Goal: Use online tool/utility: Utilize a website feature to perform a specific function

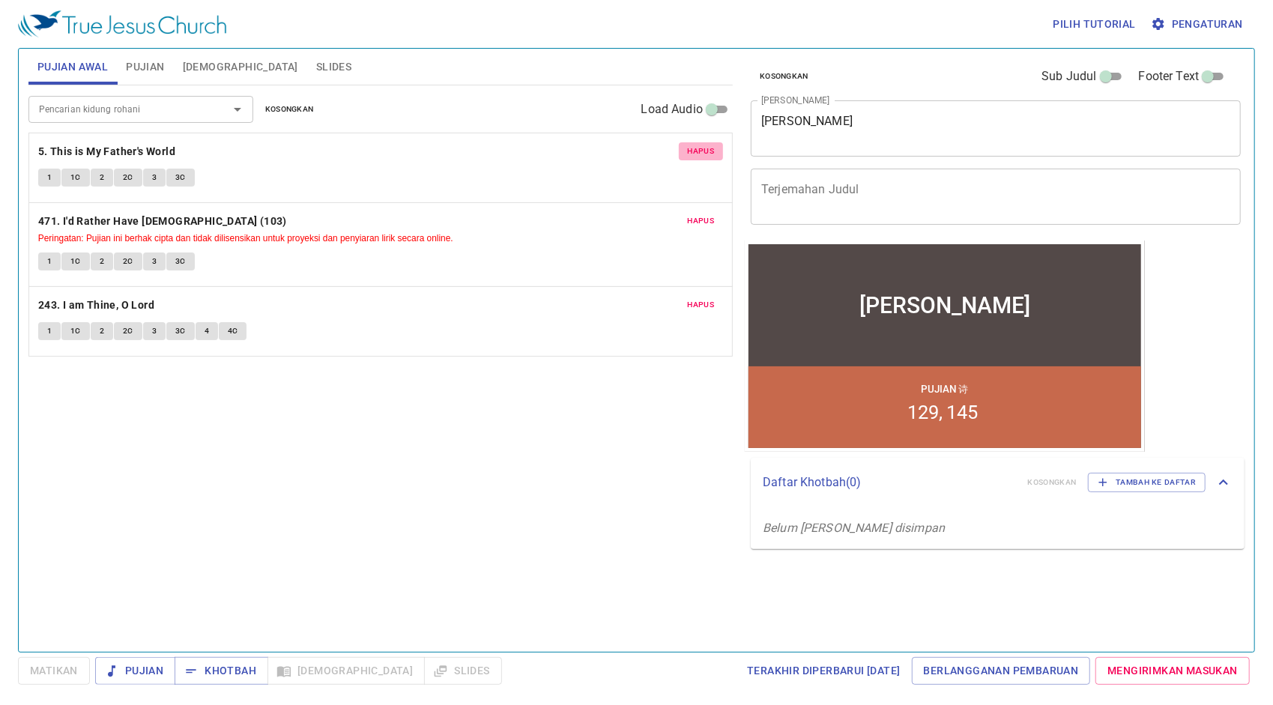
click at [712, 147] on span "Hapus" at bounding box center [701, 151] width 27 height 13
click at [712, 214] on span "Hapus" at bounding box center [701, 220] width 27 height 13
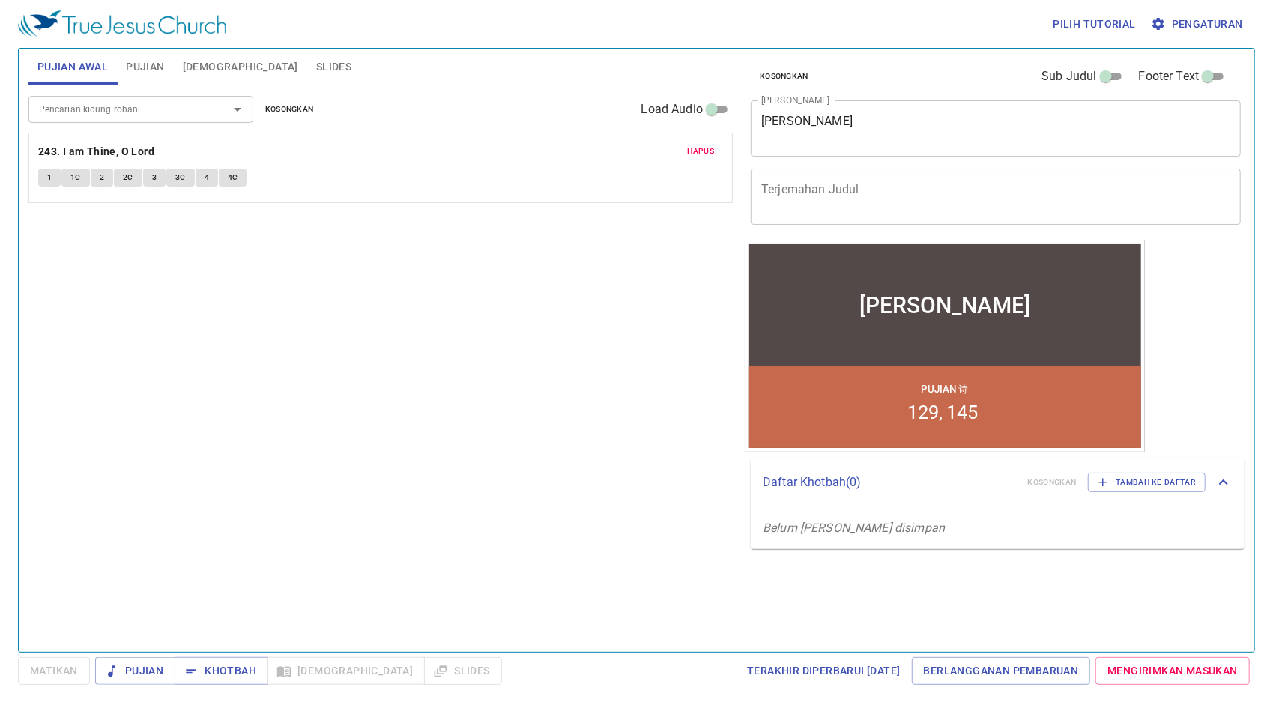
click at [712, 147] on span "Hapus" at bounding box center [701, 151] width 27 height 13
click at [154, 67] on span "Pujian" at bounding box center [145, 67] width 38 height 19
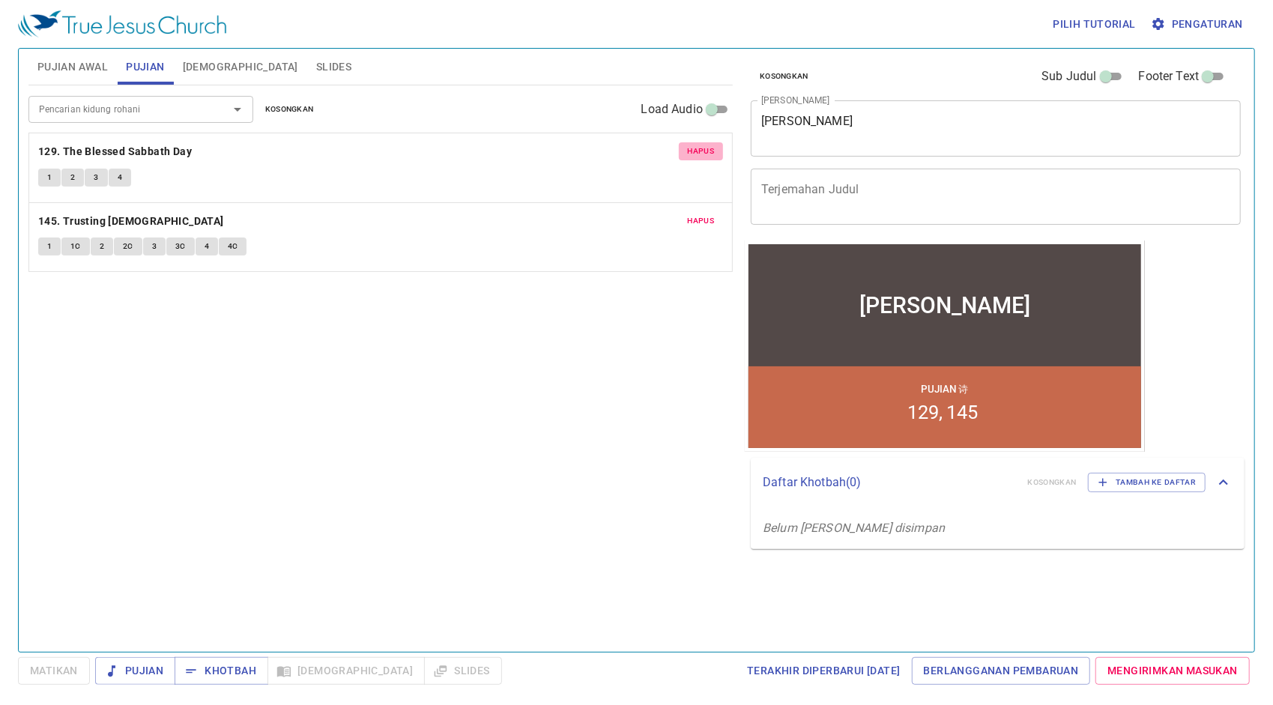
click at [694, 147] on span "Hapus" at bounding box center [701, 151] width 27 height 13
click at [694, 214] on span "Hapus" at bounding box center [701, 220] width 27 height 13
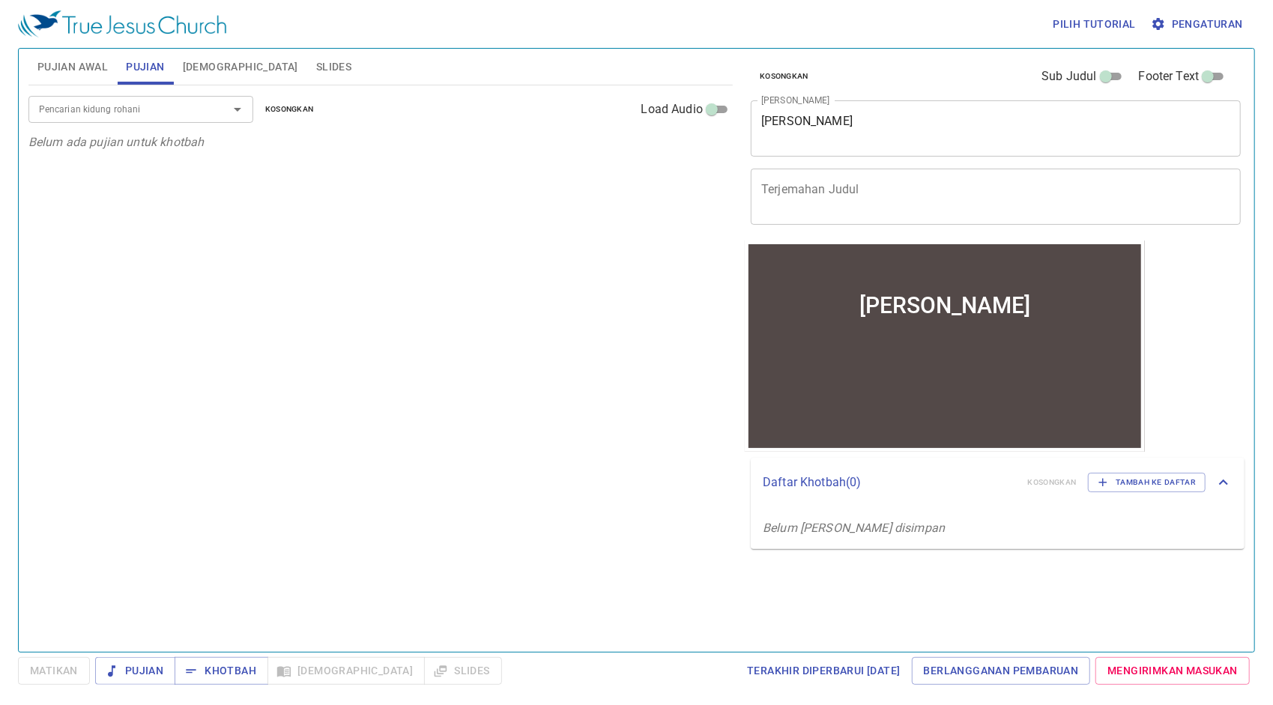
click at [91, 74] on span "Pujian Awal" at bounding box center [72, 67] width 70 height 19
click at [165, 115] on input "Pencarian kidung rohani" at bounding box center [119, 108] width 172 height 17
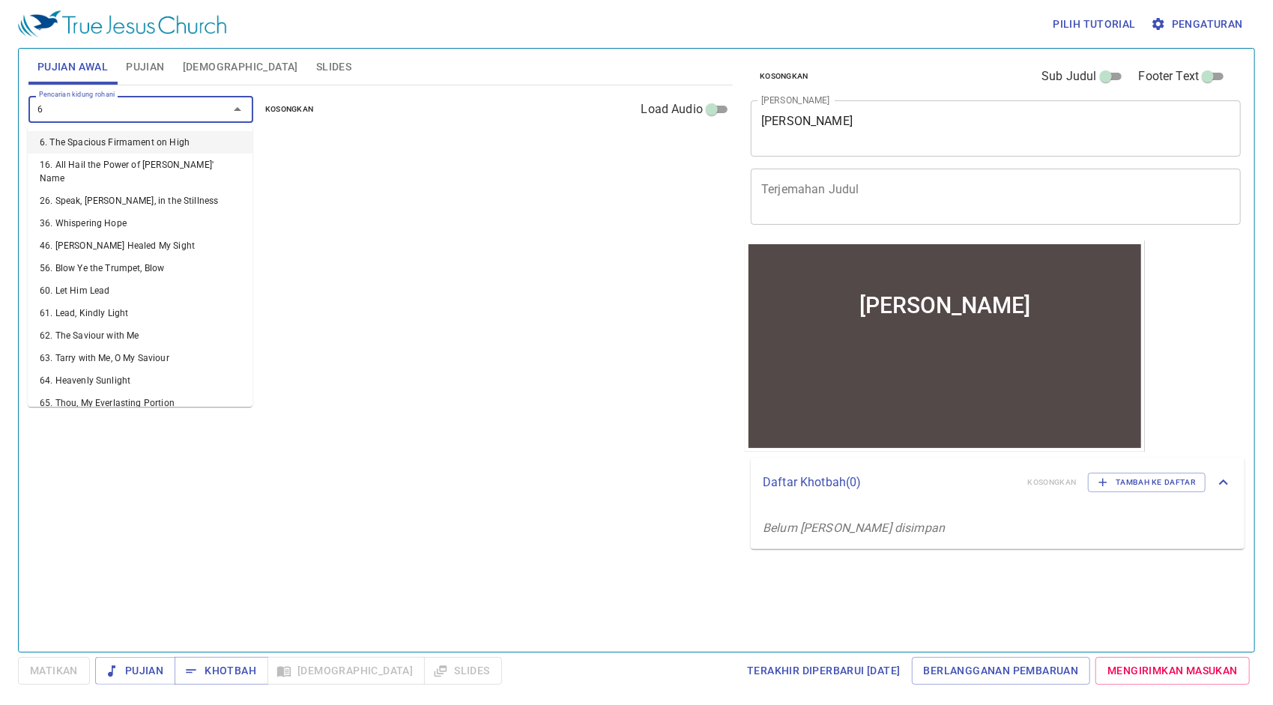
type input "68"
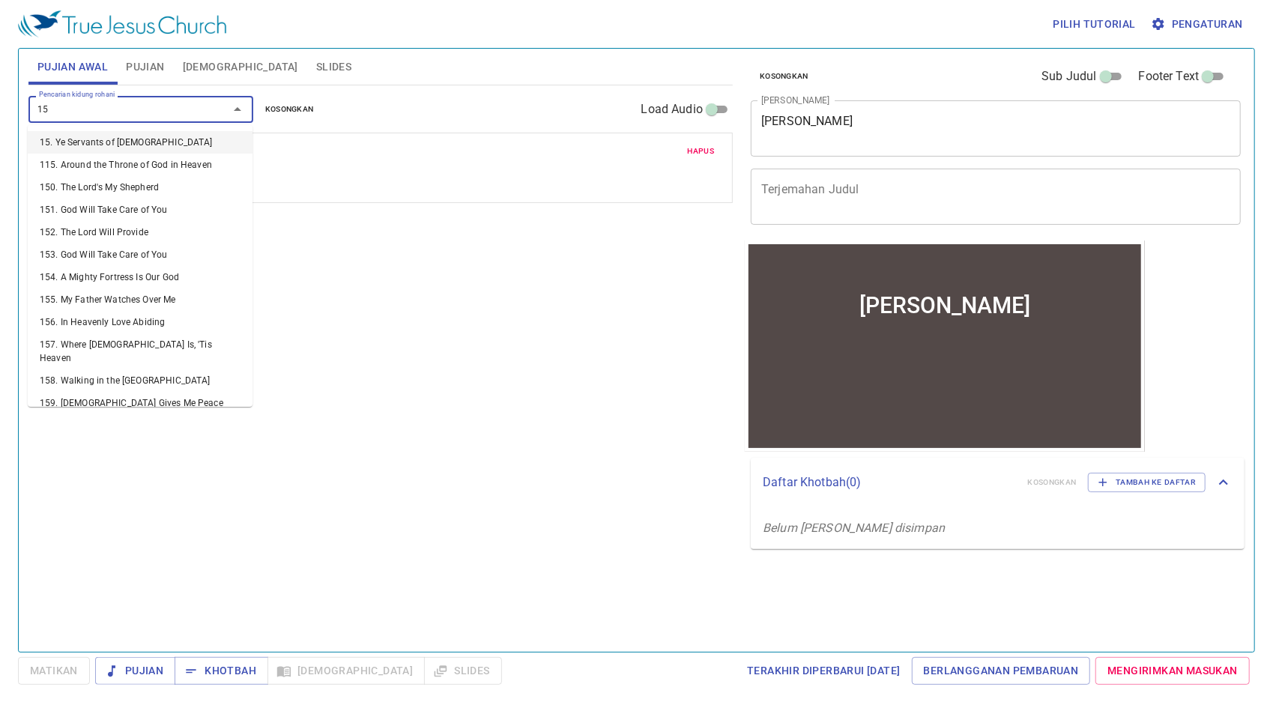
type input "155"
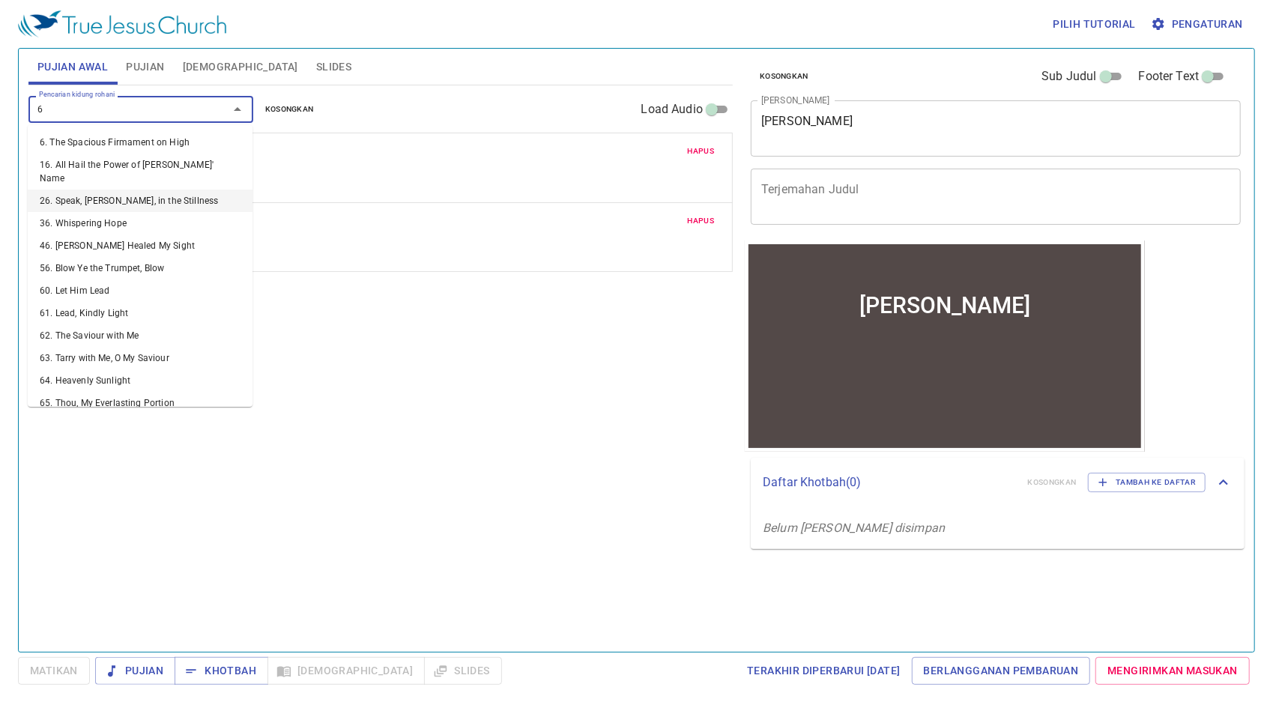
type input "64"
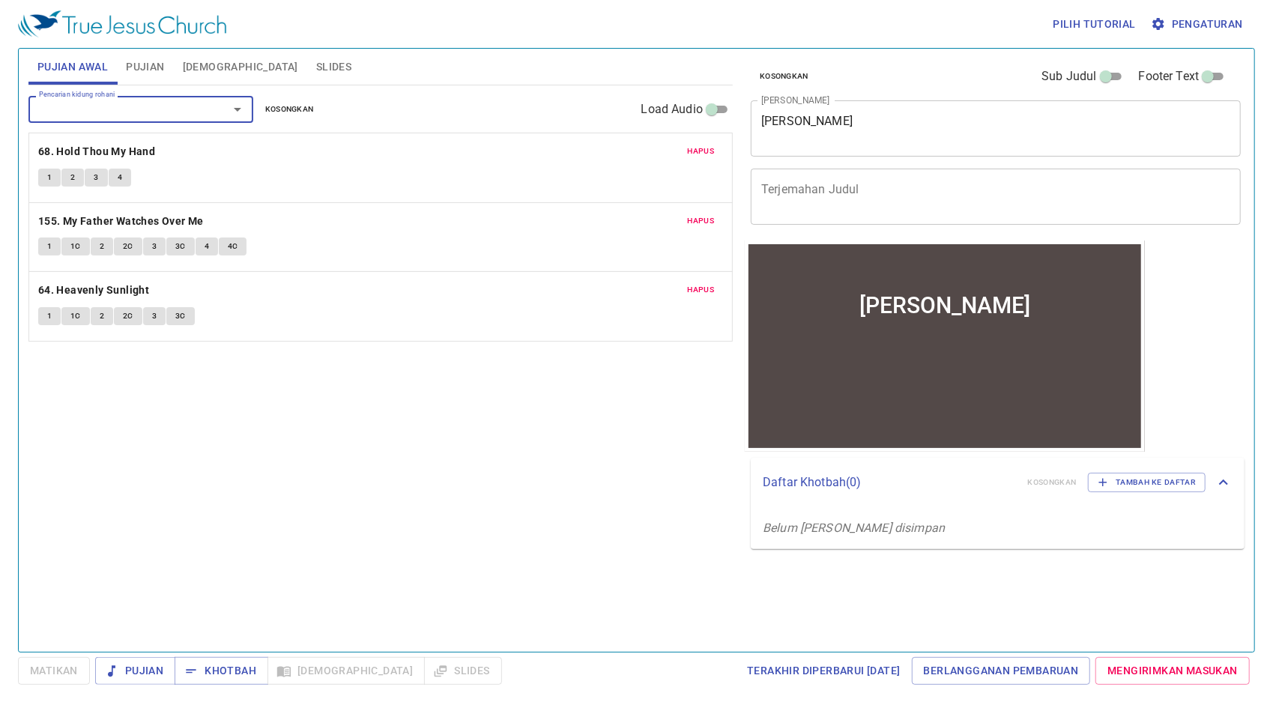
click at [151, 60] on span "Pujian" at bounding box center [145, 67] width 38 height 19
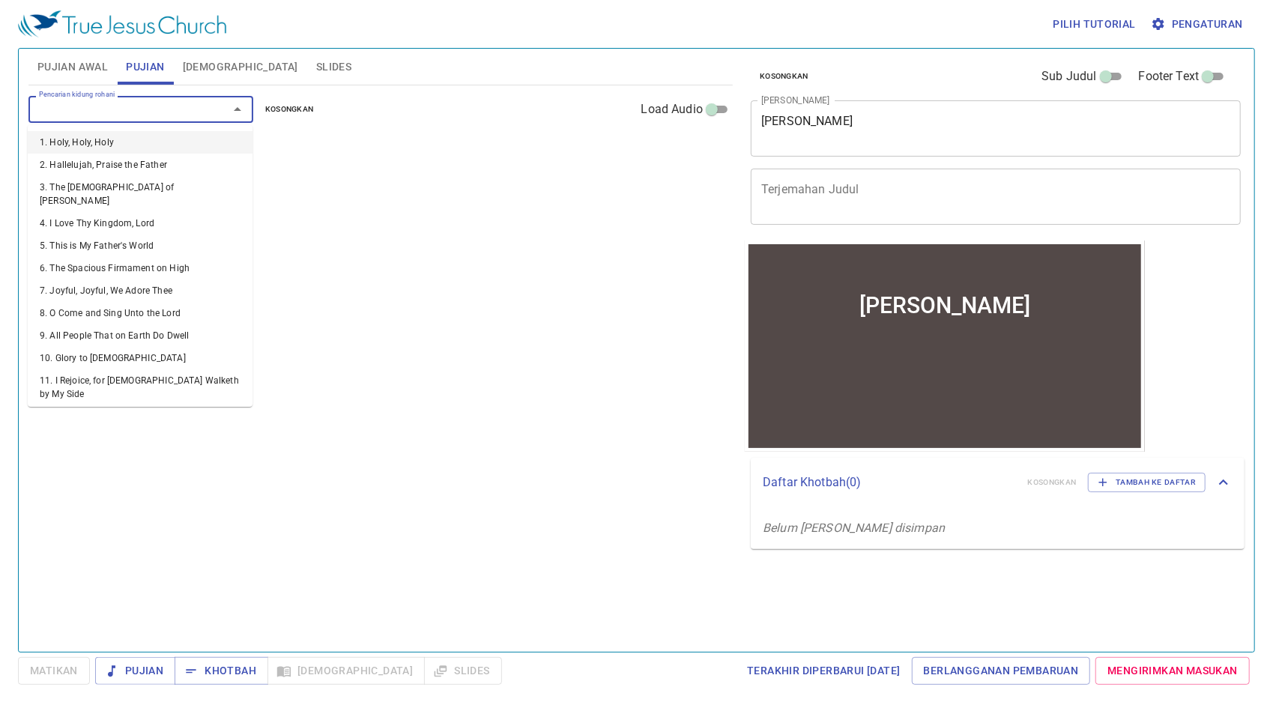
drag, startPoint x: 601, startPoint y: 124, endPoint x: 138, endPoint y: 102, distance: 463.6
click at [138, 102] on input "Pencarian kidung rohani" at bounding box center [119, 108] width 172 height 17
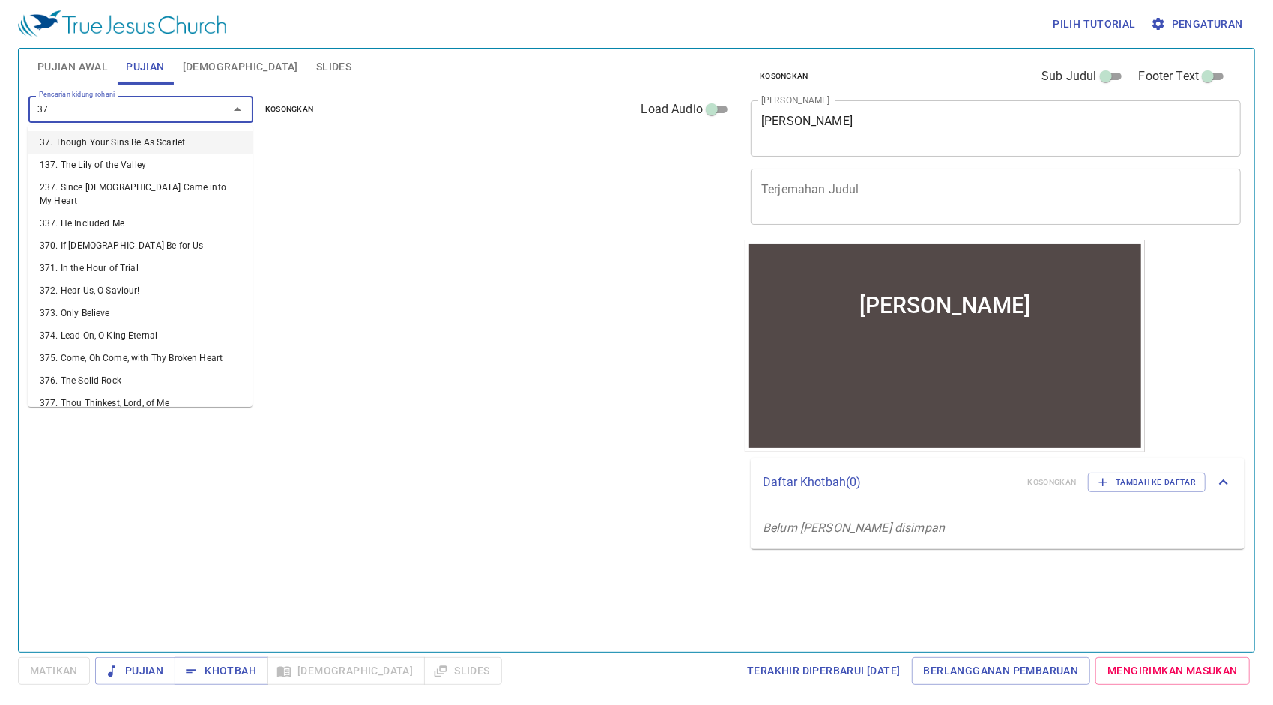
type input "378"
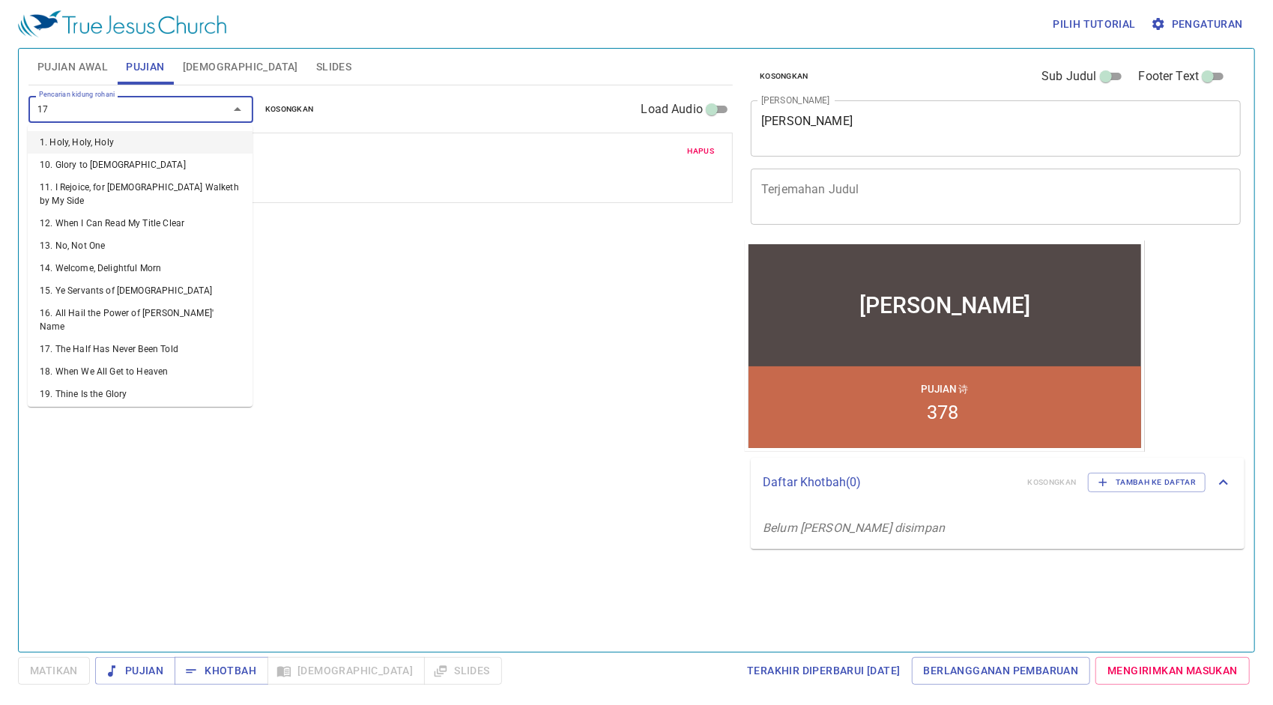
type input "177"
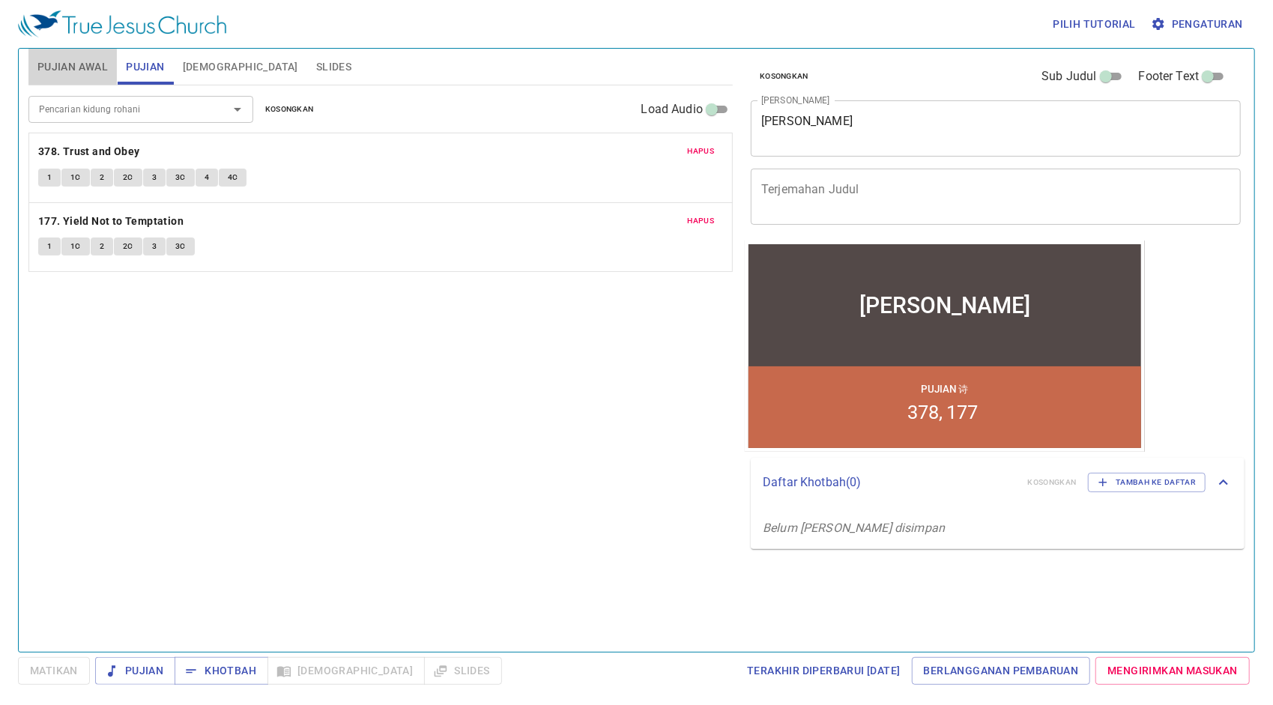
click at [90, 66] on span "Pujian Awal" at bounding box center [72, 67] width 70 height 19
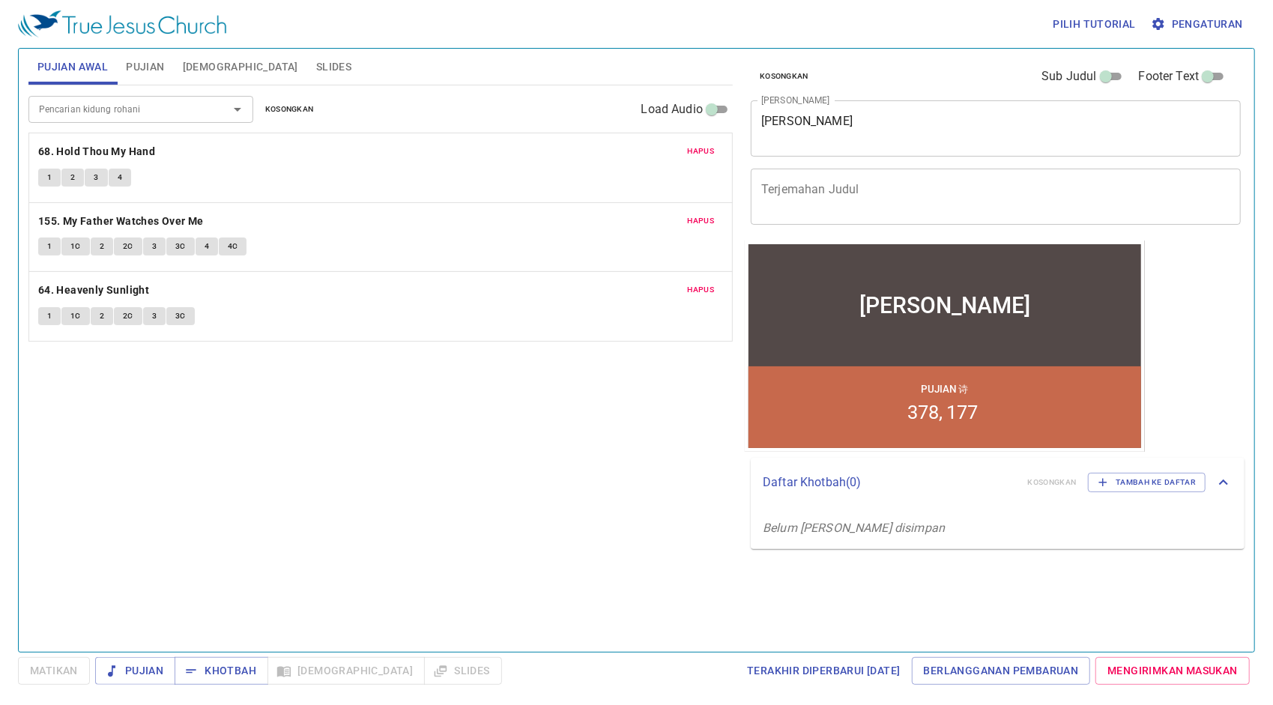
click at [95, 141] on div "Hapus 68. Hold Thou My Hand 1 2 3 4" at bounding box center [380, 167] width 703 height 69
click at [96, 143] on b "68. Hold Thou My Hand" at bounding box center [96, 151] width 117 height 19
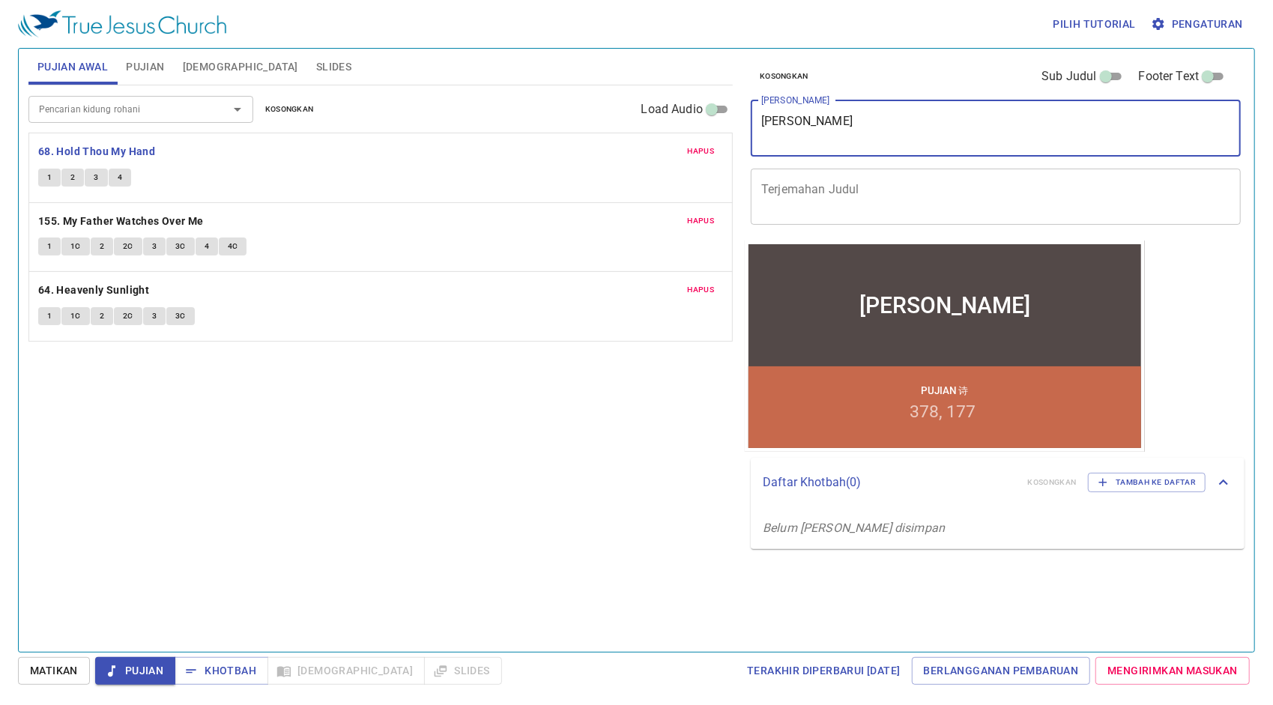
drag, startPoint x: 881, startPoint y: 127, endPoint x: 563, endPoint y: 129, distance: 318.4
click at [563, 129] on div "Pujian Awal Pujian [DEMOGRAPHIC_DATA] Slides Pencarian kidung rohani Pencarian …" at bounding box center [636, 344] width 1228 height 603
paste textarea "Keinginan [PERSON_NAME]"
type textarea "Keinginan [PERSON_NAME]"
click at [593, 432] on div "Pencarian kidung rohani Pencarian kidung rohani Kosongkan Load Audio Hapus 68. …" at bounding box center [380, 362] width 704 height 554
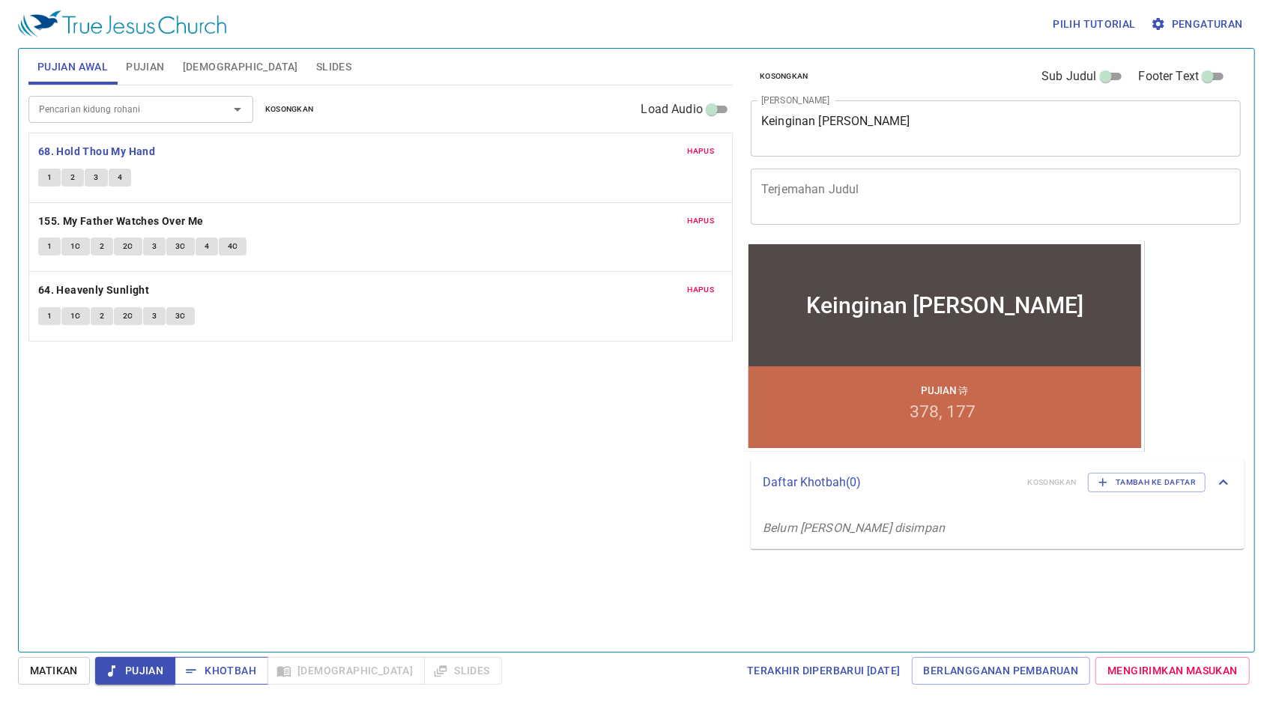
click at [214, 660] on button "Khotbah" at bounding box center [222, 671] width 94 height 28
click at [173, 662] on button "Pujian" at bounding box center [135, 671] width 80 height 28
